Goal: Information Seeking & Learning: Learn about a topic

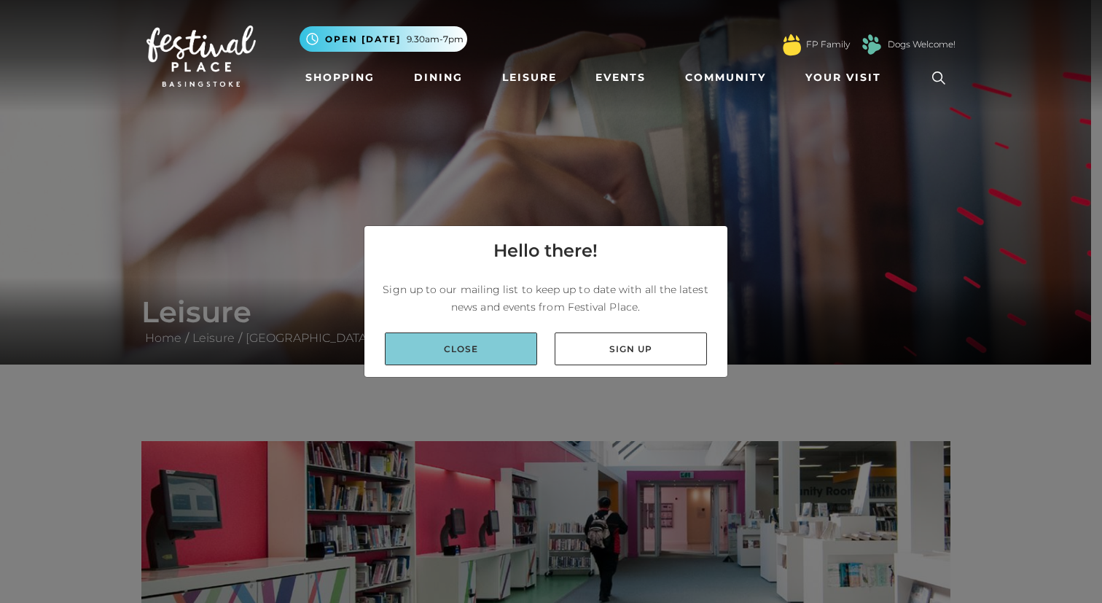
click at [438, 346] on link "Close" at bounding box center [461, 348] width 152 height 33
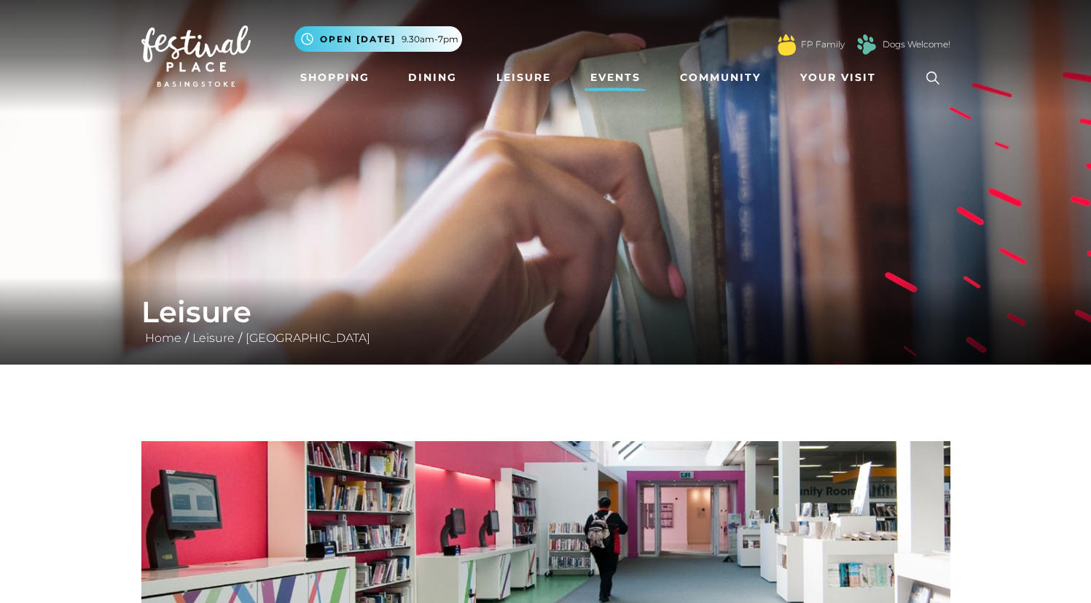
click at [630, 84] on link "Events" at bounding box center [616, 77] width 62 height 27
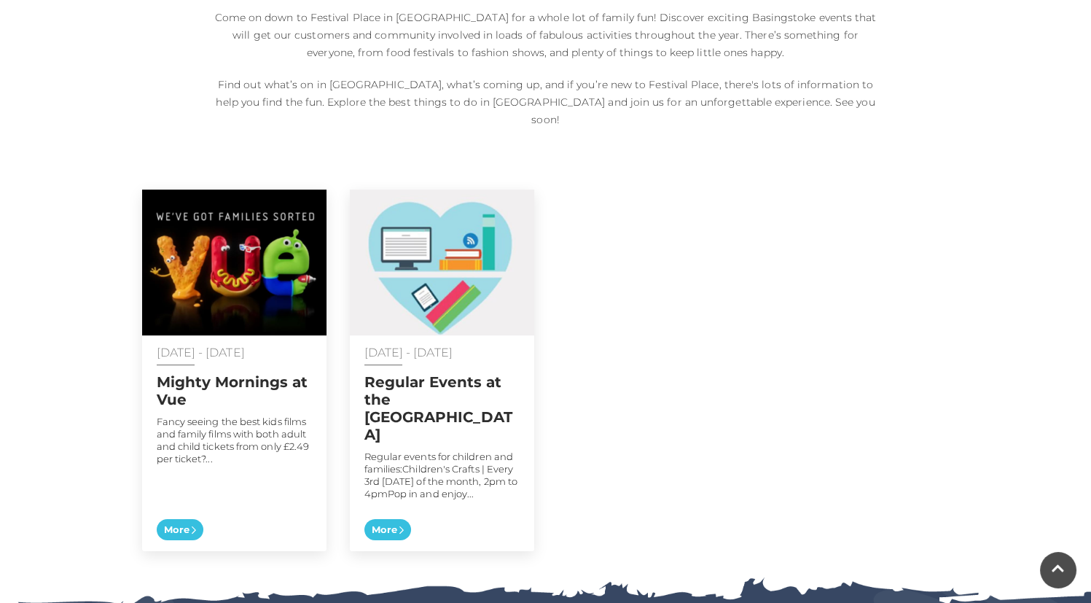
scroll to position [621, 0]
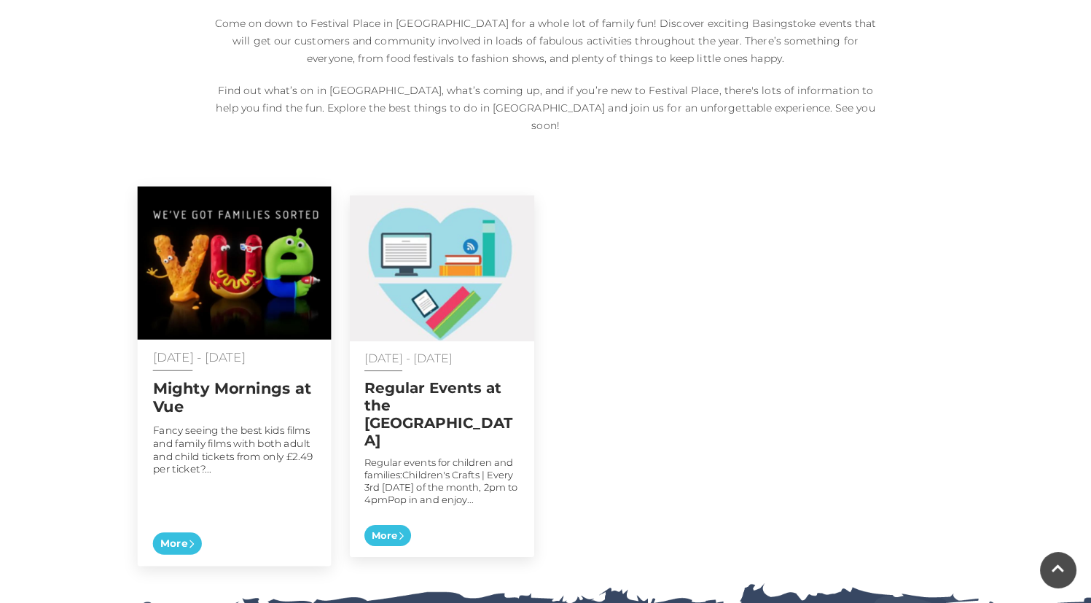
click at [278, 379] on h2 "Mighty Mornings at Vue" at bounding box center [233, 397] width 163 height 36
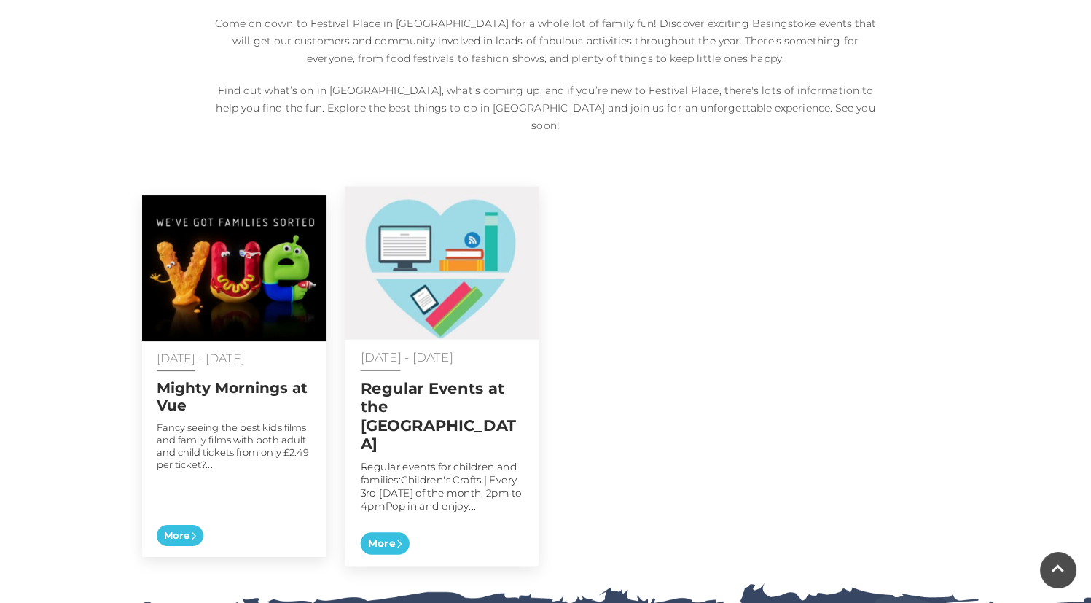
click at [417, 393] on h2 "Regular Events at the Discovery Centre" at bounding box center [441, 416] width 163 height 74
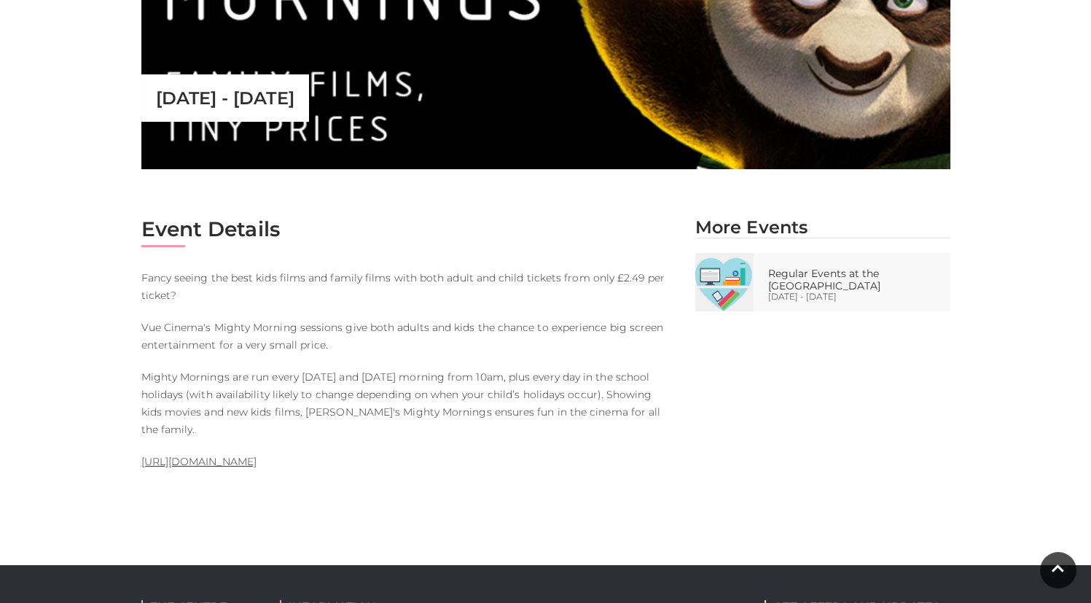
scroll to position [557, 0]
click at [245, 455] on link "[URL][DOMAIN_NAME]" at bounding box center [198, 461] width 115 height 13
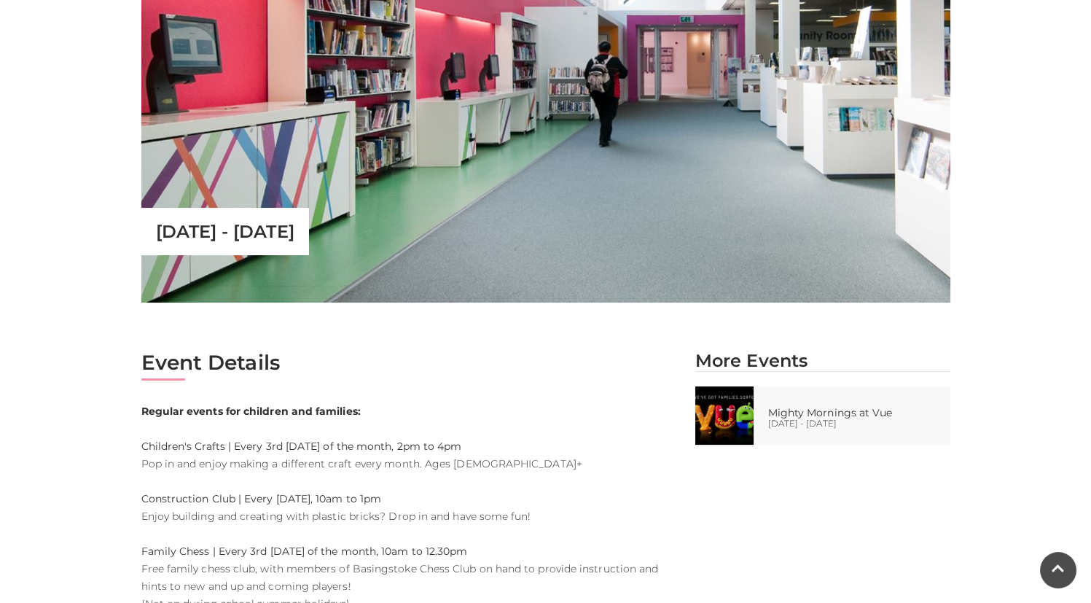
scroll to position [438, 0]
